Goal: Book appointment/travel/reservation

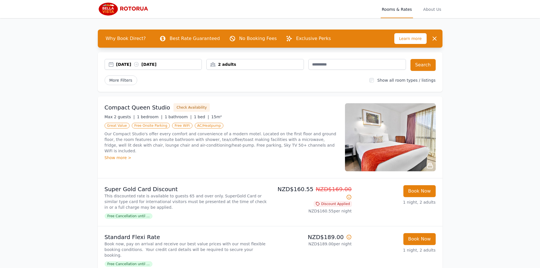
click at [132, 66] on div "[DATE] [DATE]" at bounding box center [159, 65] width 86 height 6
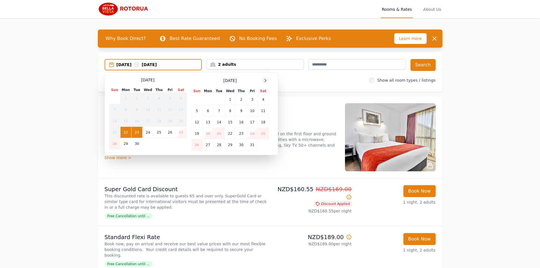
click at [263, 81] on div at bounding box center [265, 80] width 7 height 7
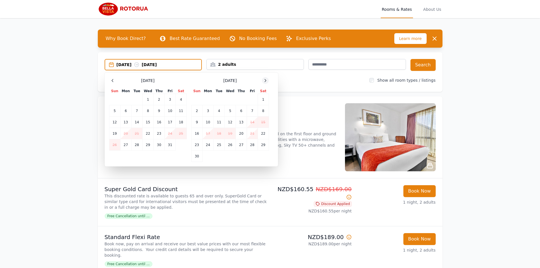
click at [263, 81] on div at bounding box center [265, 80] width 7 height 7
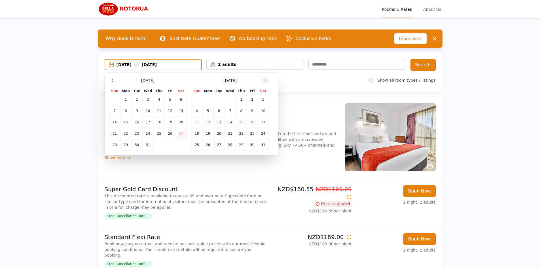
click at [263, 81] on div at bounding box center [265, 80] width 7 height 7
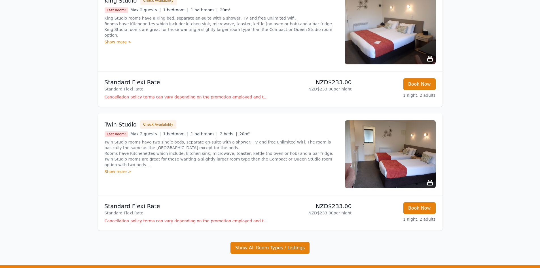
scroll to position [291, 0]
